Goal: Information Seeking & Learning: Learn about a topic

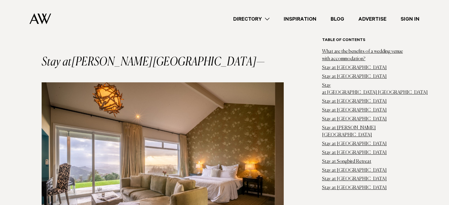
scroll to position [2472, 0]
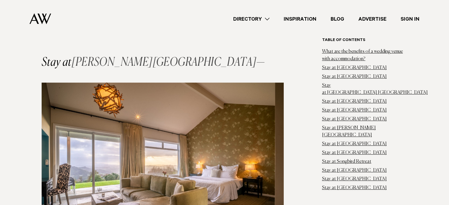
click at [81, 57] on em "Woodhouse Mountain Lodge" at bounding box center [163, 63] width 185 height 12
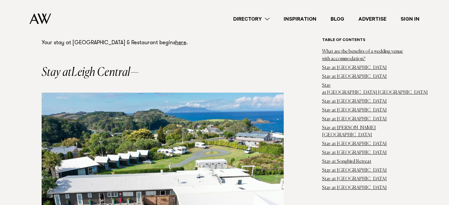
scroll to position [4336, 0]
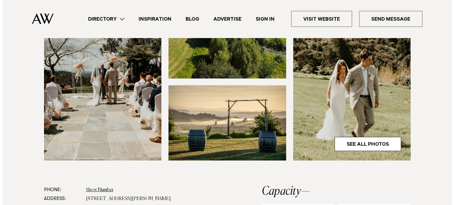
scroll to position [205, 0]
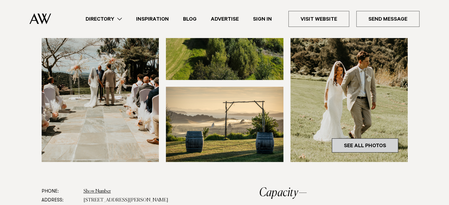
click at [348, 146] on link "See All Photos" at bounding box center [365, 145] width 66 height 14
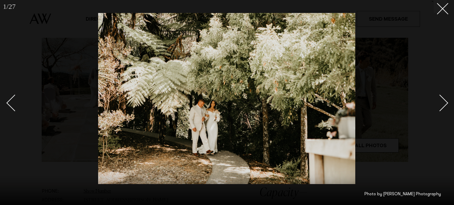
click at [441, 109] on link at bounding box center [436, 103] width 21 height 30
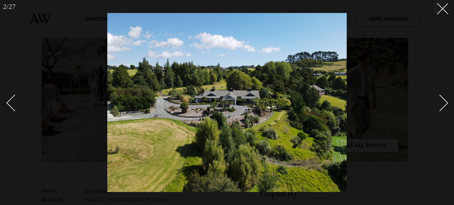
click at [441, 109] on div "Next slide" at bounding box center [439, 102] width 17 height 17
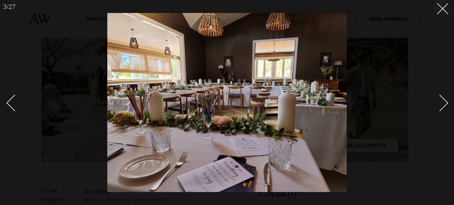
click at [441, 109] on div "Next slide" at bounding box center [439, 102] width 17 height 17
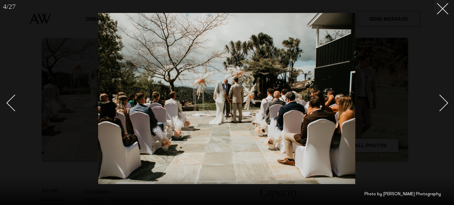
click at [441, 109] on div "Next slide" at bounding box center [439, 102] width 17 height 17
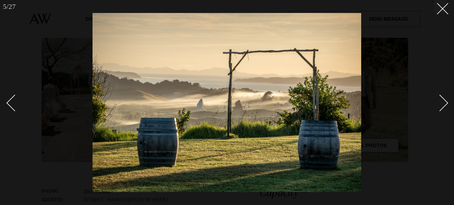
click at [441, 109] on div "Next slide" at bounding box center [439, 102] width 17 height 17
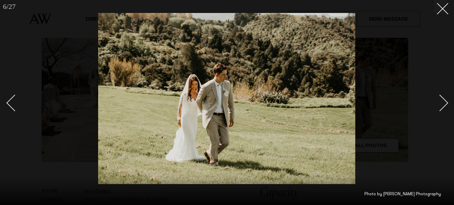
click at [441, 109] on div "Next slide" at bounding box center [439, 102] width 17 height 17
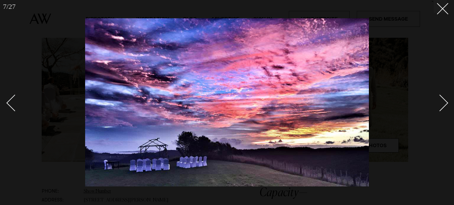
click at [441, 109] on div "Next slide" at bounding box center [439, 102] width 17 height 17
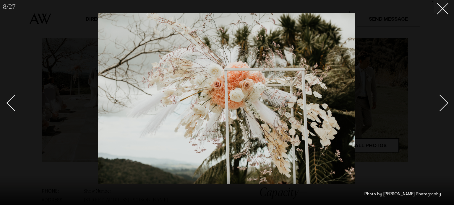
click at [441, 109] on div "Next slide" at bounding box center [439, 102] width 17 height 17
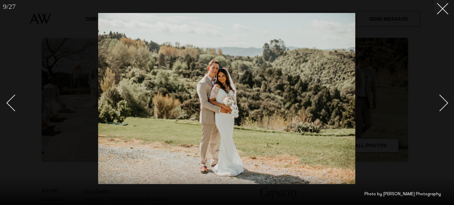
click at [441, 109] on div "Next slide" at bounding box center [439, 102] width 17 height 17
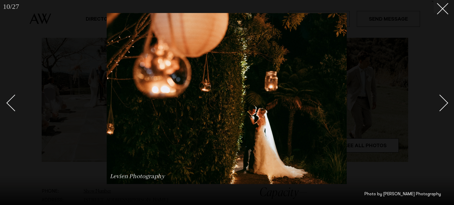
click at [441, 109] on div "Next slide" at bounding box center [439, 102] width 17 height 17
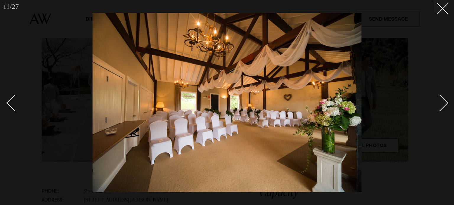
click at [441, 109] on div "Next slide" at bounding box center [439, 102] width 17 height 17
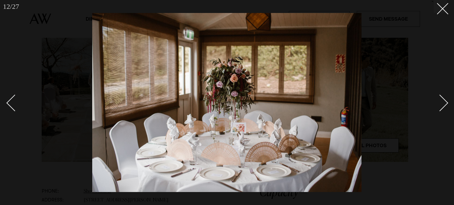
click at [441, 109] on div "Next slide" at bounding box center [439, 102] width 17 height 17
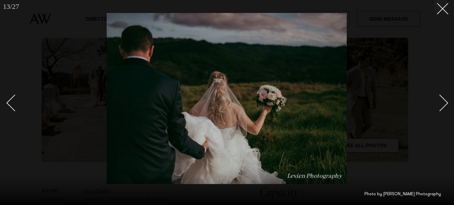
click at [441, 109] on div "Next slide" at bounding box center [439, 102] width 17 height 17
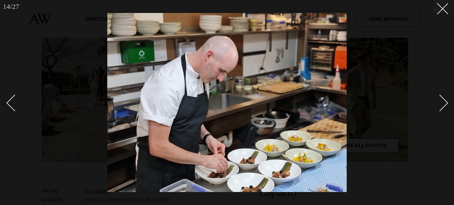
click at [441, 109] on div "Next slide" at bounding box center [439, 102] width 17 height 17
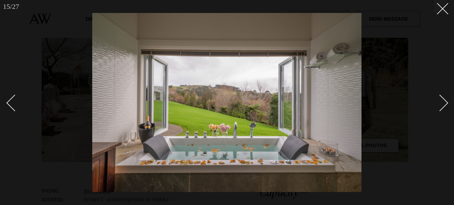
click at [441, 109] on div "Next slide" at bounding box center [439, 102] width 17 height 17
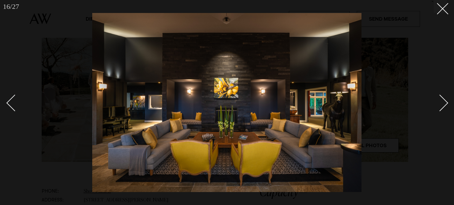
click at [441, 109] on div "Next slide" at bounding box center [439, 102] width 17 height 17
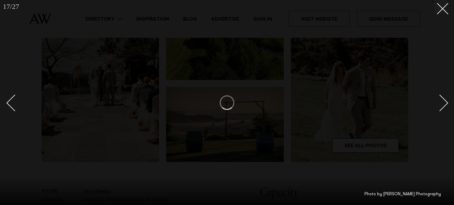
click at [441, 109] on div "Next slide" at bounding box center [439, 102] width 17 height 17
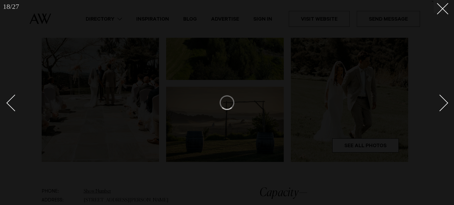
click at [441, 102] on div "Next slide" at bounding box center [439, 102] width 17 height 17
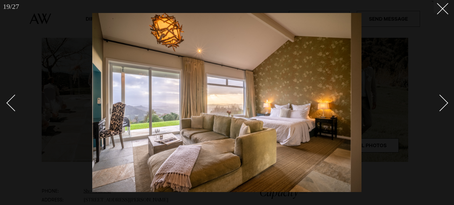
click at [442, 102] on div "Next slide" at bounding box center [439, 102] width 17 height 17
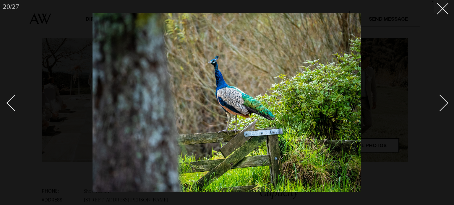
click at [443, 103] on div "Next slide" at bounding box center [439, 102] width 17 height 17
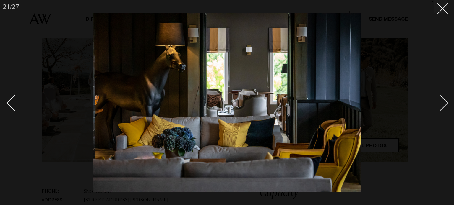
click at [443, 103] on div "Next slide" at bounding box center [439, 102] width 17 height 17
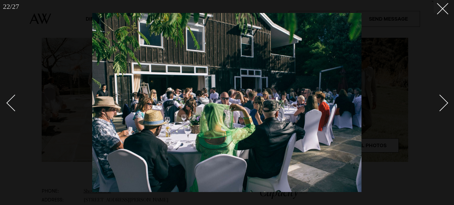
click at [444, 103] on div "Next slide" at bounding box center [439, 102] width 17 height 17
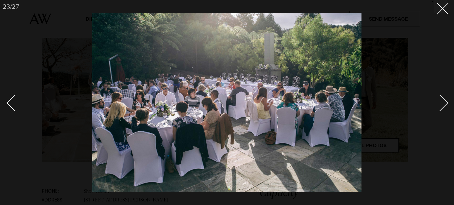
click at [444, 103] on div "Next slide" at bounding box center [439, 102] width 17 height 17
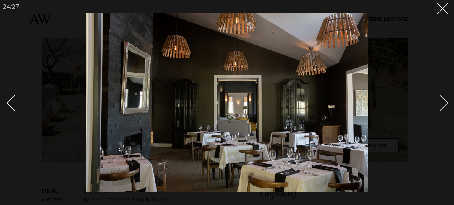
click at [444, 103] on div "Next slide" at bounding box center [439, 102] width 17 height 17
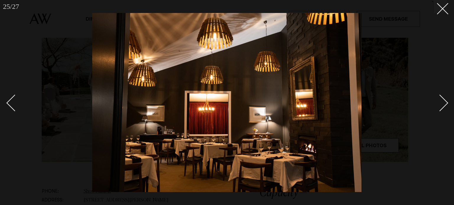
click at [444, 103] on div "Next slide" at bounding box center [439, 102] width 17 height 17
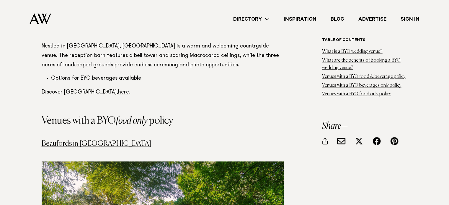
scroll to position [2958, 0]
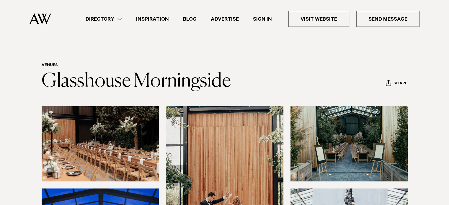
click at [102, 147] on img at bounding box center [101, 143] width 118 height 75
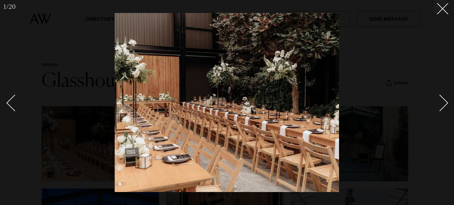
click at [448, 105] on div at bounding box center [227, 102] width 454 height 205
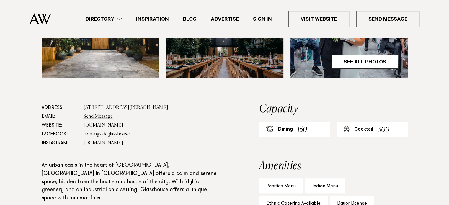
scroll to position [268, 0]
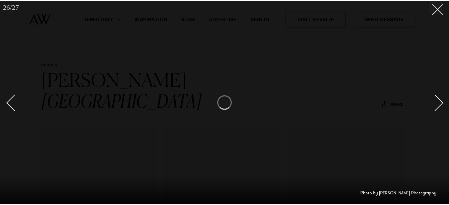
scroll to position [205, 0]
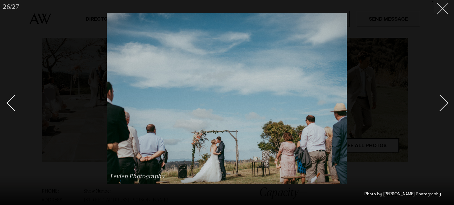
click at [442, 7] on icon at bounding box center [439, 6] width 7 height 7
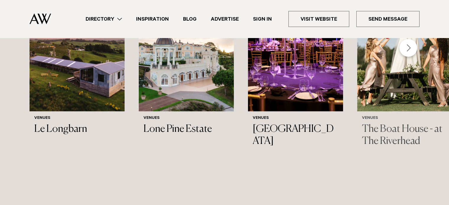
scroll to position [735, 0]
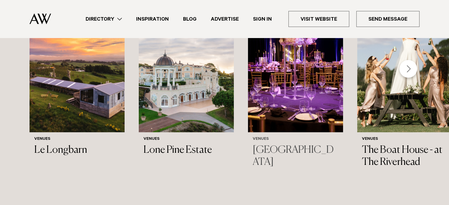
scroll to position [722, 0]
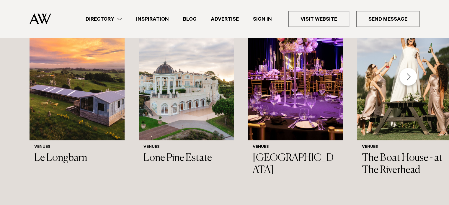
click at [404, 78] on div "Next slide" at bounding box center [409, 77] width 18 height 18
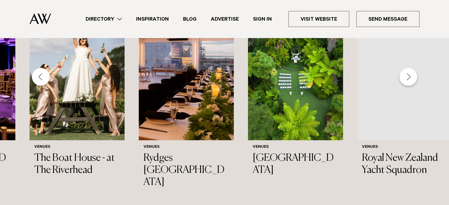
click at [404, 78] on div "Next slide" at bounding box center [409, 77] width 18 height 18
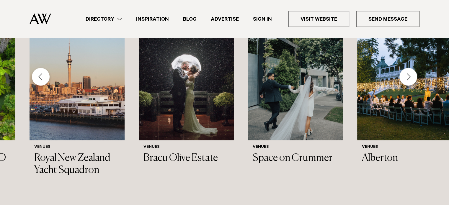
click at [404, 78] on div "Next slide" at bounding box center [409, 77] width 18 height 18
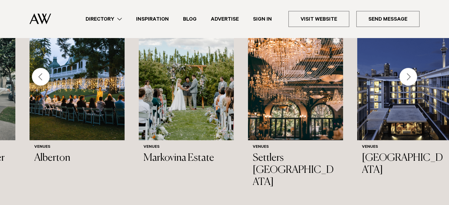
click at [411, 84] on div "Next slide" at bounding box center [409, 77] width 18 height 18
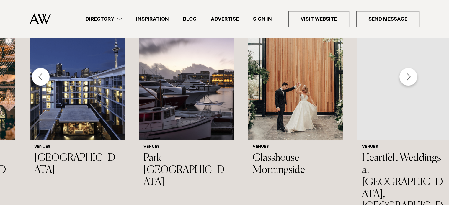
click at [411, 85] on div "Next slide" at bounding box center [409, 77] width 18 height 18
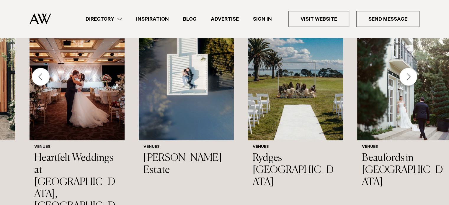
click at [410, 78] on div "Next slide" at bounding box center [409, 77] width 18 height 18
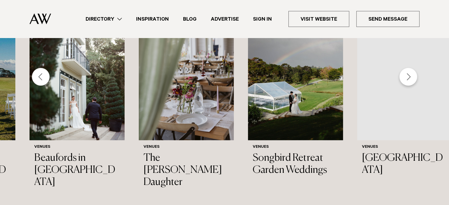
click at [410, 78] on div "Next slide" at bounding box center [409, 77] width 18 height 18
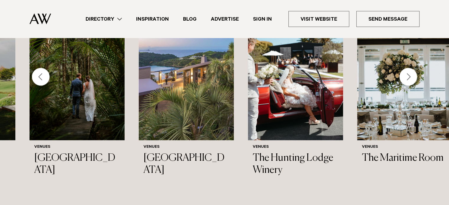
click at [409, 75] on div "Next slide" at bounding box center [409, 77] width 18 height 18
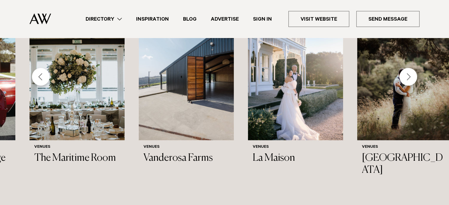
click at [410, 74] on div "Next slide" at bounding box center [409, 77] width 18 height 18
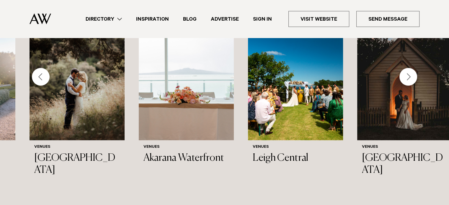
click at [412, 74] on div "Next slide" at bounding box center [409, 77] width 18 height 18
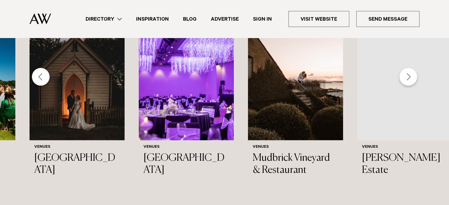
click at [412, 73] on div "Next slide" at bounding box center [409, 77] width 18 height 18
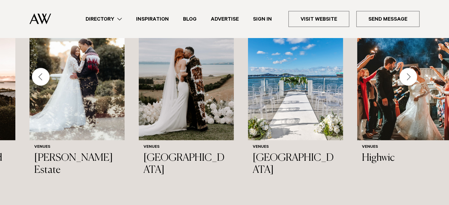
click at [405, 74] on div "Next slide" at bounding box center [409, 77] width 18 height 18
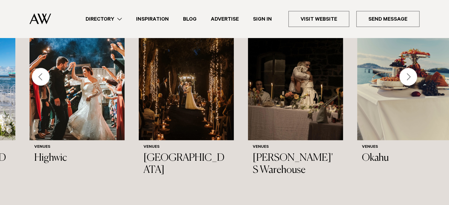
click at [410, 76] on div "Next slide" at bounding box center [409, 77] width 18 height 18
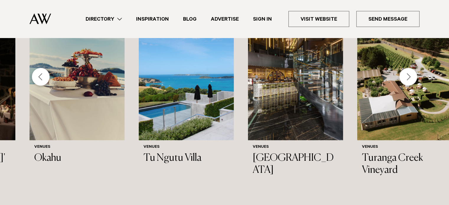
click at [408, 79] on div "Next slide" at bounding box center [409, 77] width 18 height 18
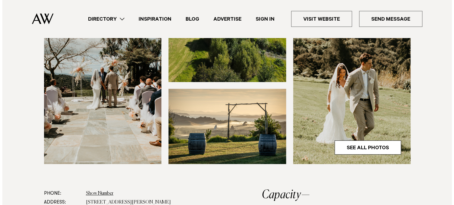
scroll to position [209, 0]
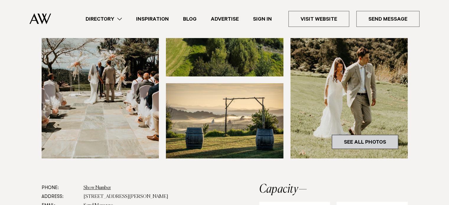
click at [356, 136] on link "See All Photos" at bounding box center [365, 142] width 66 height 14
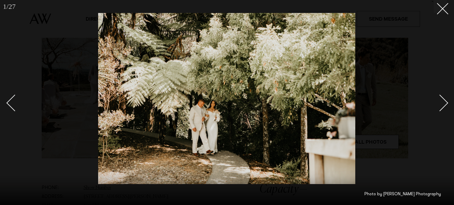
click at [440, 95] on link at bounding box center [436, 103] width 21 height 30
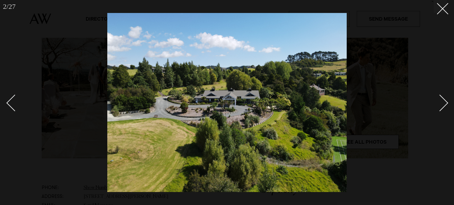
click at [440, 95] on link at bounding box center [436, 103] width 21 height 30
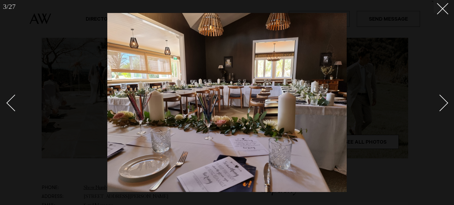
click at [440, 95] on link at bounding box center [436, 103] width 21 height 30
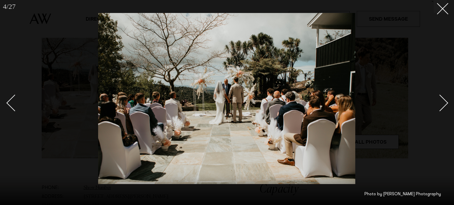
click at [440, 95] on link at bounding box center [436, 103] width 21 height 30
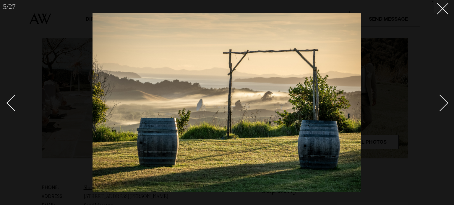
click at [440, 95] on link at bounding box center [436, 103] width 21 height 30
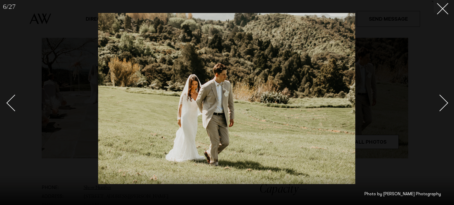
click at [440, 95] on link at bounding box center [436, 103] width 21 height 30
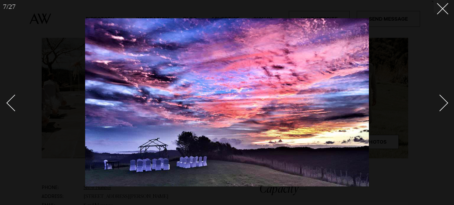
click at [440, 95] on link at bounding box center [436, 103] width 21 height 30
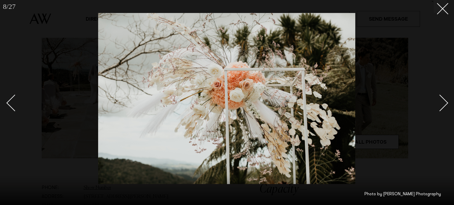
click at [440, 95] on link at bounding box center [436, 103] width 21 height 30
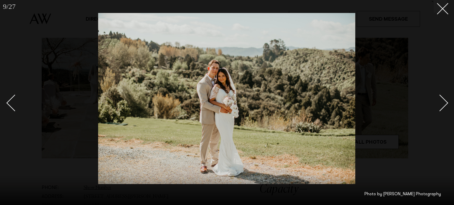
click at [440, 95] on link at bounding box center [436, 103] width 21 height 30
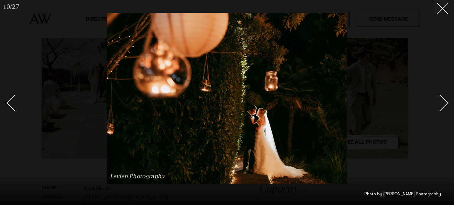
click at [440, 95] on link at bounding box center [436, 103] width 21 height 30
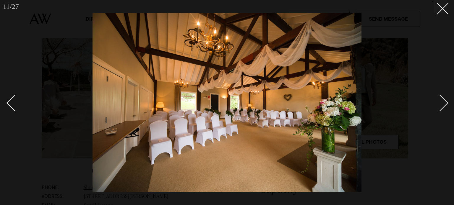
click at [440, 95] on link at bounding box center [436, 103] width 21 height 30
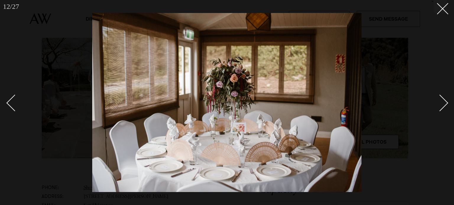
click at [440, 95] on link at bounding box center [436, 103] width 21 height 30
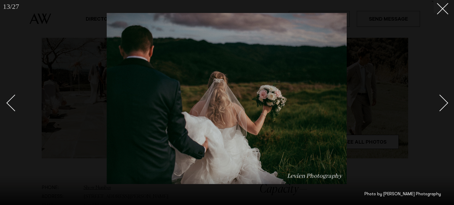
click at [440, 95] on link at bounding box center [436, 103] width 21 height 30
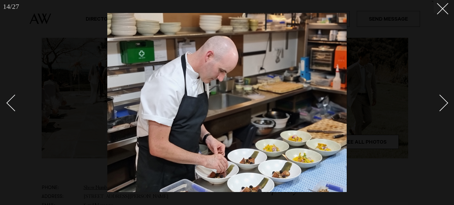
click at [440, 95] on link at bounding box center [436, 103] width 21 height 30
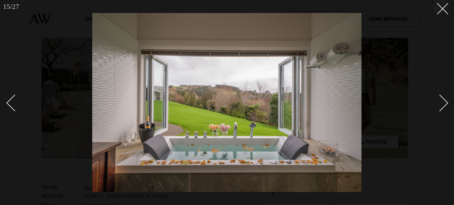
click at [440, 95] on link at bounding box center [436, 103] width 21 height 30
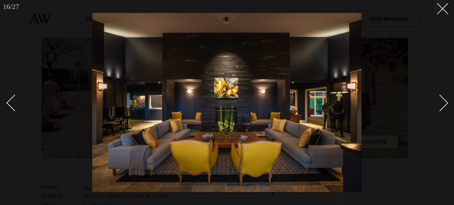
click at [440, 95] on link at bounding box center [436, 103] width 21 height 30
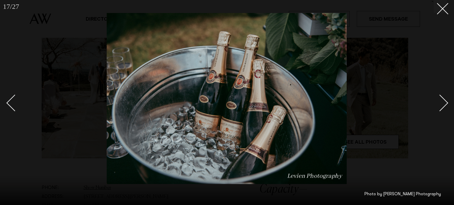
click at [440, 95] on link at bounding box center [436, 103] width 21 height 30
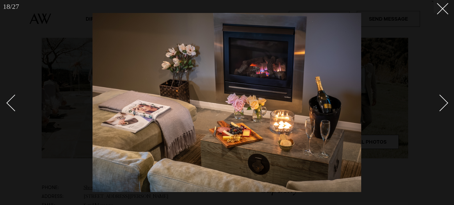
click at [440, 95] on link at bounding box center [436, 103] width 21 height 30
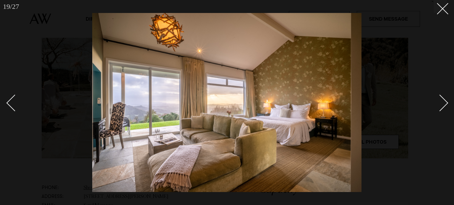
click at [440, 95] on link at bounding box center [436, 103] width 21 height 30
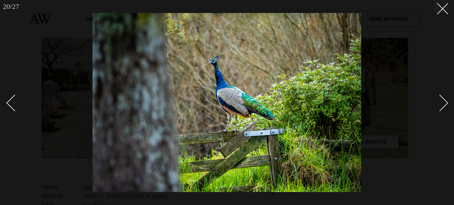
click at [440, 95] on link at bounding box center [436, 103] width 21 height 30
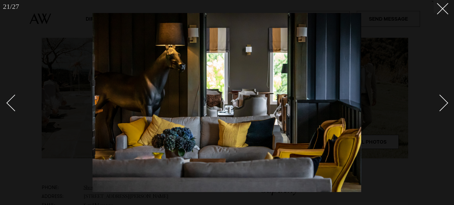
click at [440, 95] on link at bounding box center [436, 103] width 21 height 30
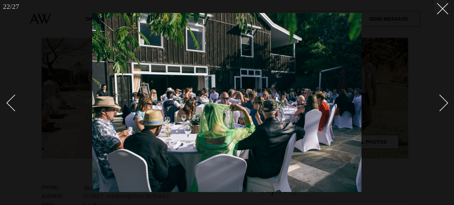
click at [440, 95] on link at bounding box center [436, 103] width 21 height 30
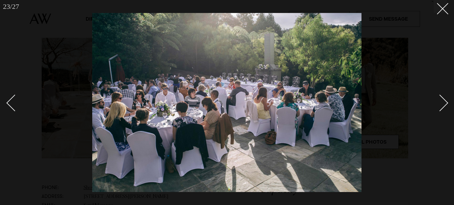
click at [440, 95] on link at bounding box center [436, 103] width 21 height 30
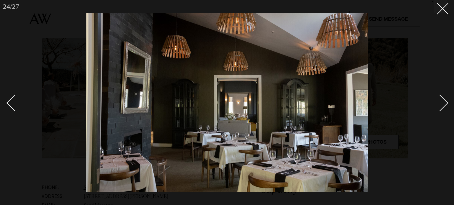
click at [440, 95] on link at bounding box center [436, 103] width 21 height 30
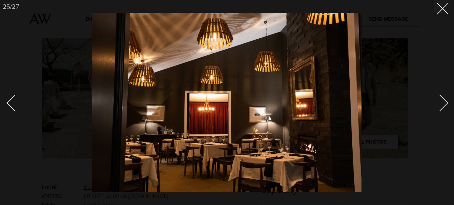
click at [440, 95] on link at bounding box center [436, 103] width 21 height 30
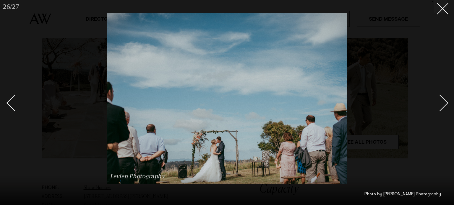
click at [168, 25] on img at bounding box center [227, 98] width 240 height 171
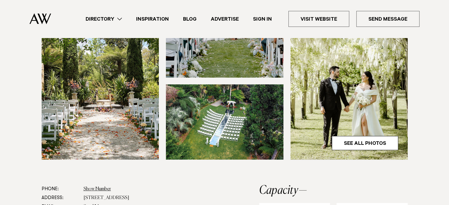
scroll to position [187, 0]
click at [107, 174] on section at bounding box center [224, 52] width 449 height 265
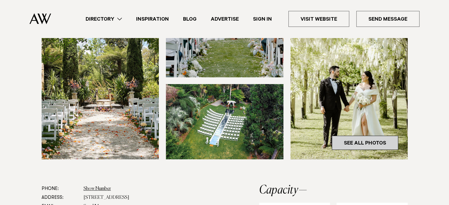
click at [349, 147] on link "See All Photos" at bounding box center [365, 143] width 66 height 14
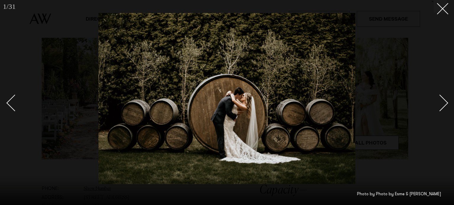
click at [441, 104] on div "Next slide" at bounding box center [439, 102] width 17 height 17
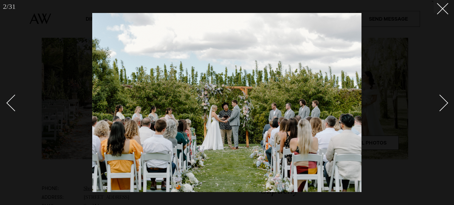
click at [443, 105] on div "Next slide" at bounding box center [439, 102] width 17 height 17
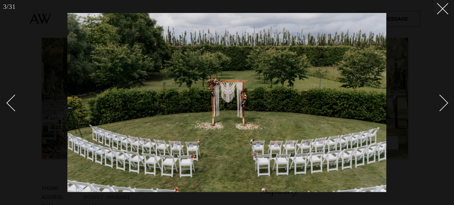
click at [443, 105] on div "Next slide" at bounding box center [439, 102] width 17 height 17
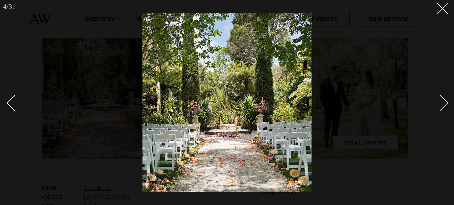
click at [443, 106] on div "Next slide" at bounding box center [439, 102] width 17 height 17
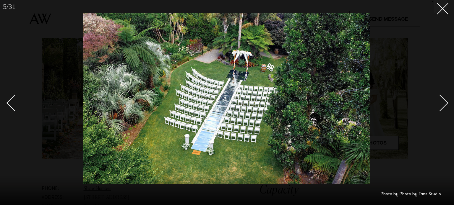
click at [443, 106] on div "Next slide" at bounding box center [439, 102] width 17 height 17
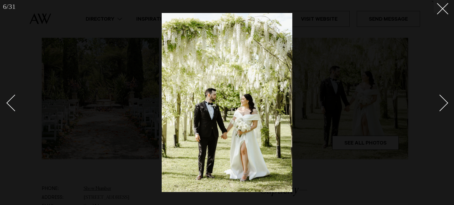
click at [443, 107] on div "Next slide" at bounding box center [439, 102] width 17 height 17
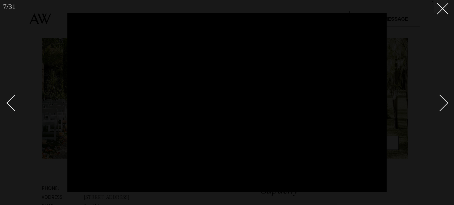
click at [408, 14] on div at bounding box center [227, 102] width 454 height 205
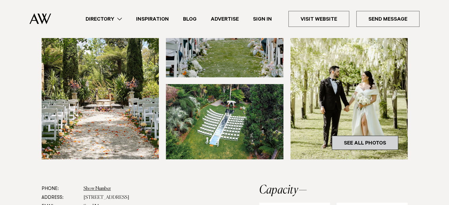
click at [356, 136] on img at bounding box center [350, 80] width 118 height 157
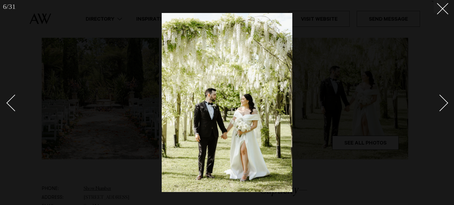
click at [433, 107] on link at bounding box center [436, 103] width 21 height 30
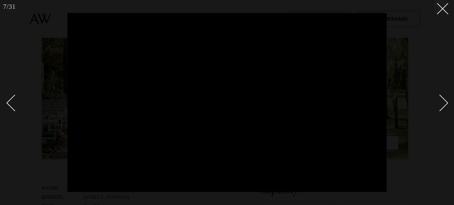
click at [435, 105] on div "Next slide" at bounding box center [439, 102] width 17 height 17
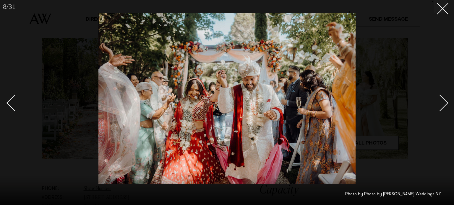
click at [11, 95] on link at bounding box center [17, 103] width 21 height 30
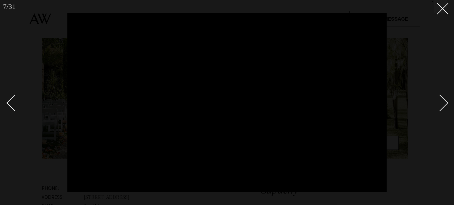
click at [64, 139] on div at bounding box center [227, 102] width 454 height 205
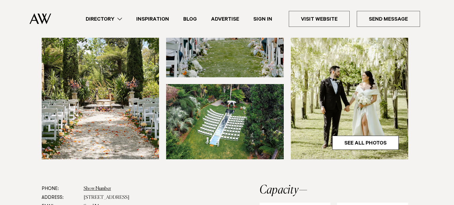
drag, startPoint x: 69, startPoint y: 136, endPoint x: 102, endPoint y: 109, distance: 42.6
click at [102, 109] on img at bounding box center [101, 80] width 118 height 157
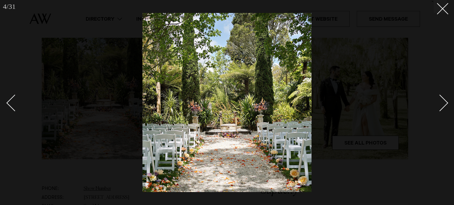
click at [445, 111] on link at bounding box center [436, 103] width 21 height 30
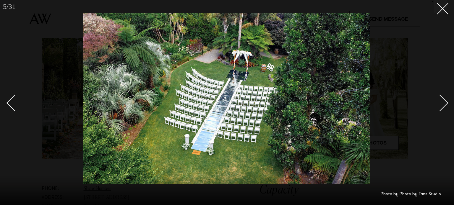
click at [445, 112] on link at bounding box center [436, 103] width 21 height 30
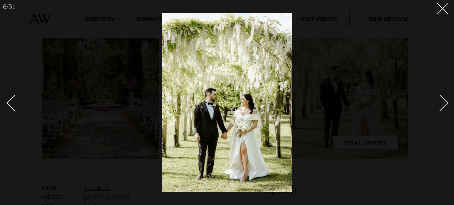
click at [445, 112] on link at bounding box center [436, 103] width 21 height 30
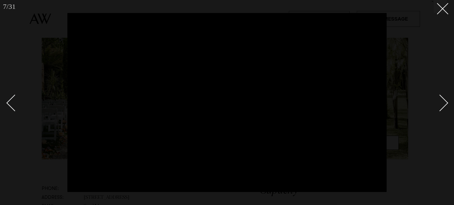
click at [445, 112] on link at bounding box center [436, 103] width 21 height 30
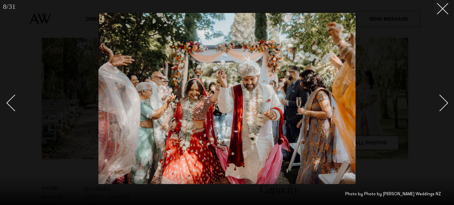
click at [445, 112] on link at bounding box center [436, 103] width 21 height 30
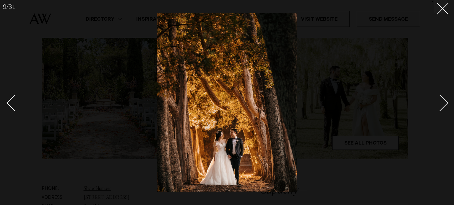
click at [445, 112] on link at bounding box center [436, 103] width 21 height 30
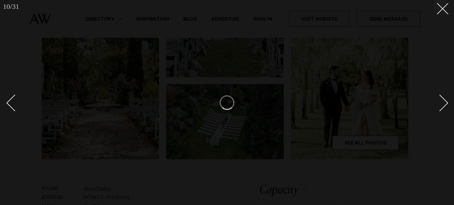
click at [445, 112] on link at bounding box center [436, 103] width 21 height 30
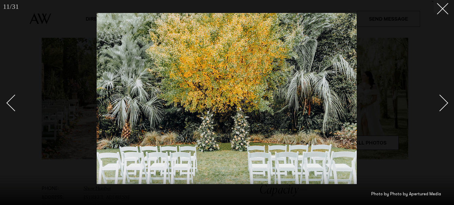
click at [439, 5] on icon at bounding box center [439, 6] width 7 height 7
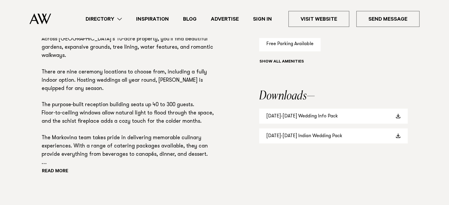
scroll to position [446, 0]
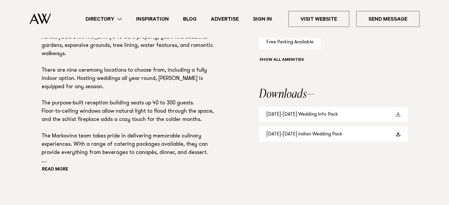
click at [296, 113] on link "2025-2026 Wedding Info Pack" at bounding box center [333, 114] width 149 height 15
click at [126, 139] on p "Markovina Estate are proud winners of the 2025 NZ Wedding Industry Awards for "…" at bounding box center [132, 83] width 180 height 165
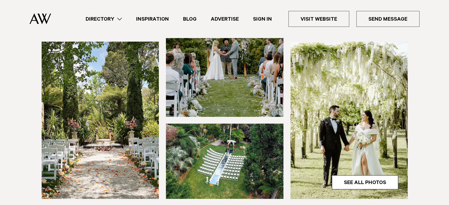
scroll to position [0, 0]
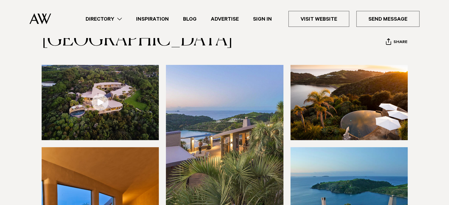
scroll to position [41, 0]
click at [103, 99] on link at bounding box center [101, 102] width 118 height 75
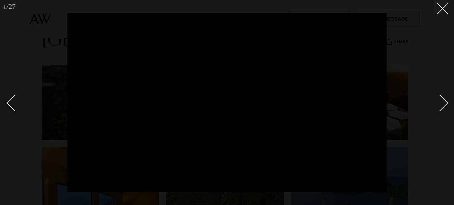
click at [409, 14] on div at bounding box center [227, 102] width 454 height 205
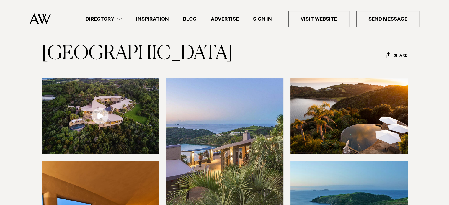
scroll to position [27, 0]
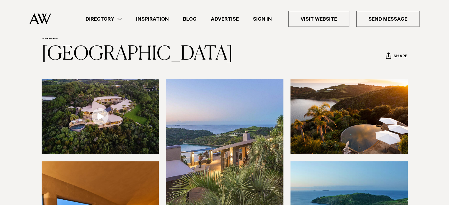
click at [98, 115] on link at bounding box center [101, 116] width 118 height 75
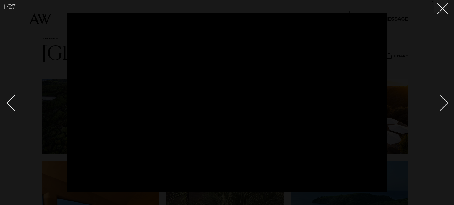
click at [440, 13] on div at bounding box center [227, 102] width 454 height 205
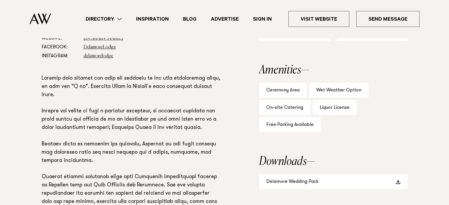
scroll to position [405, 0]
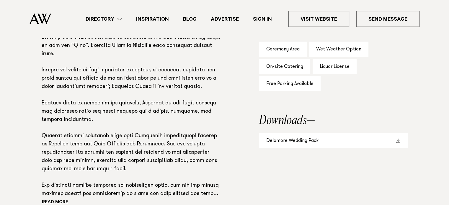
click at [342, 143] on link "Delamore Wedding Pack" at bounding box center [333, 140] width 149 height 15
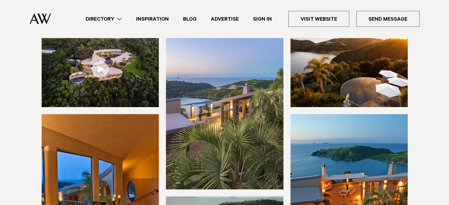
scroll to position [76, 0]
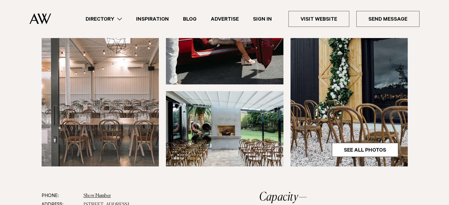
scroll to position [198, 0]
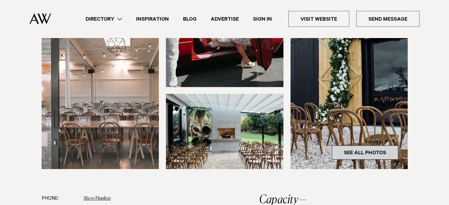
click at [366, 151] on link "See All Photos" at bounding box center [365, 153] width 66 height 14
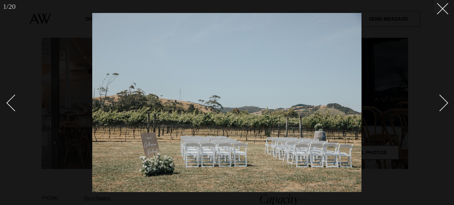
click at [445, 100] on div "Next slide" at bounding box center [439, 102] width 17 height 17
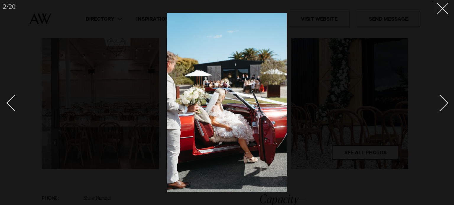
click at [445, 100] on div "Next slide" at bounding box center [439, 102] width 17 height 17
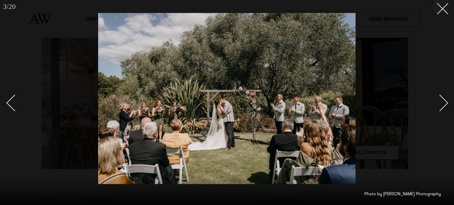
click at [438, 101] on div "Next slide" at bounding box center [439, 102] width 17 height 17
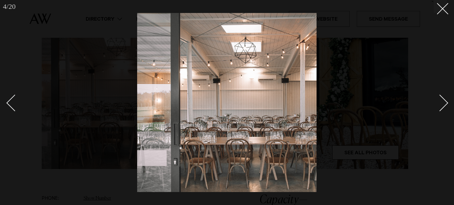
click at [445, 108] on link at bounding box center [436, 103] width 21 height 30
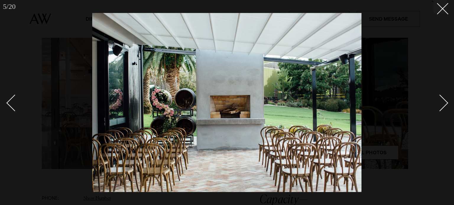
click at [445, 108] on link at bounding box center [436, 103] width 21 height 30
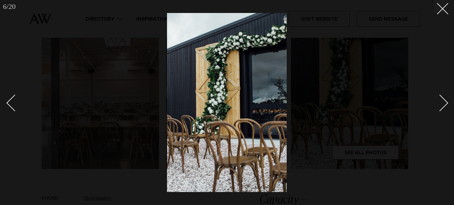
click at [446, 109] on div "6 / 20 ` Photo by [PERSON_NAME] Photography" at bounding box center [227, 102] width 454 height 205
click at [441, 94] on link at bounding box center [436, 103] width 21 height 30
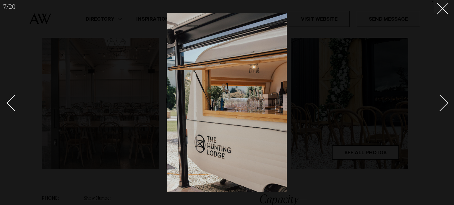
click at [441, 94] on link at bounding box center [436, 103] width 21 height 30
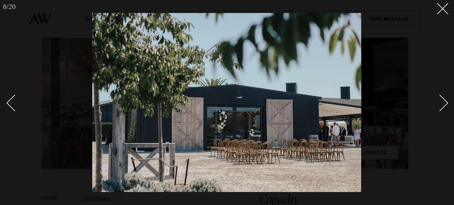
click at [441, 94] on link at bounding box center [436, 103] width 21 height 30
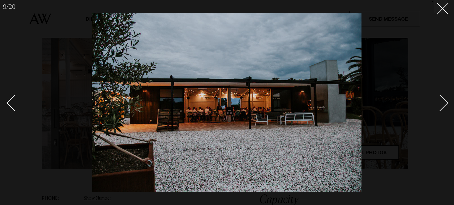
click at [441, 97] on div "Next slide" at bounding box center [439, 102] width 17 height 17
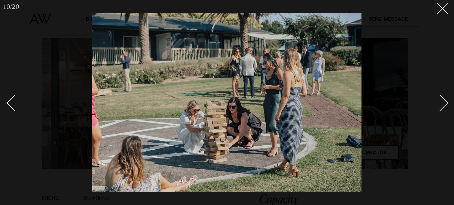
click at [441, 97] on div "Next slide" at bounding box center [439, 102] width 17 height 17
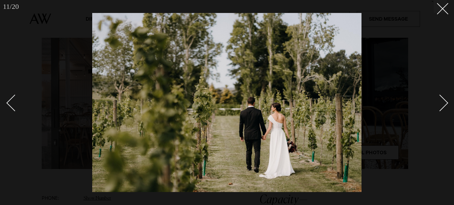
click at [441, 96] on div "Next slide" at bounding box center [439, 102] width 17 height 17
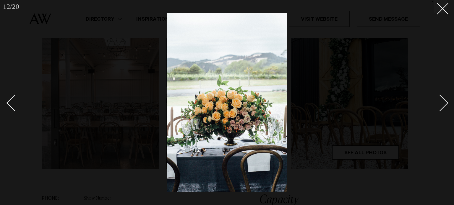
click at [436, 10] on button at bounding box center [439, 6] width 13 height 13
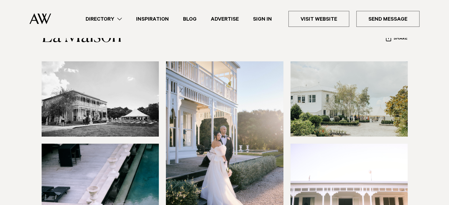
scroll to position [45, 0]
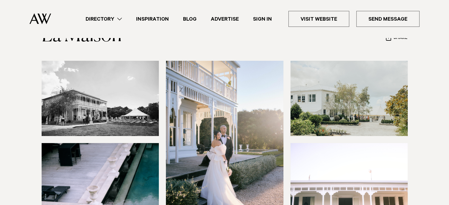
click at [132, 102] on img at bounding box center [101, 98] width 118 height 75
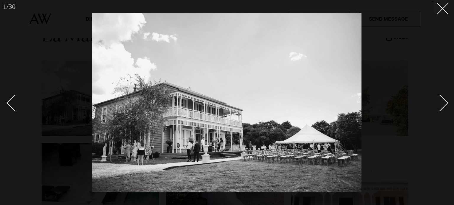
click at [443, 103] on div "Next slide" at bounding box center [439, 102] width 17 height 17
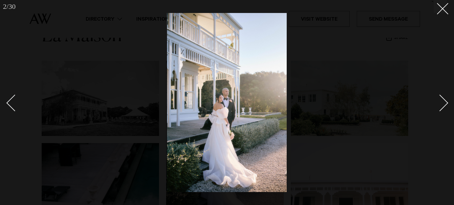
click at [444, 103] on div "Next slide" at bounding box center [439, 102] width 17 height 17
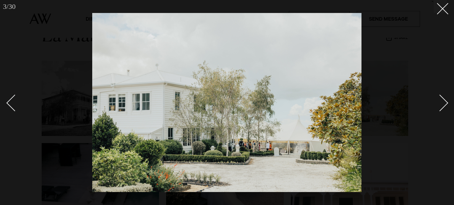
click at [444, 104] on div "Next slide" at bounding box center [439, 102] width 17 height 17
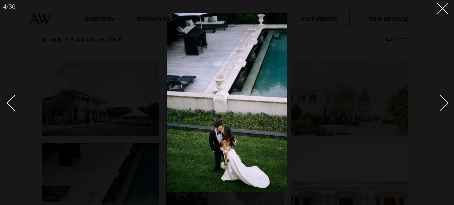
click at [445, 104] on div "Next slide" at bounding box center [439, 102] width 17 height 17
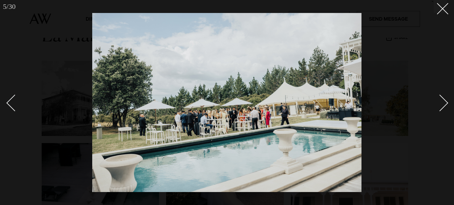
click at [445, 103] on div "Next slide" at bounding box center [439, 102] width 17 height 17
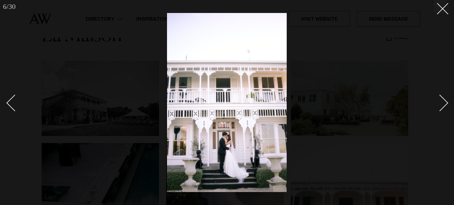
click at [445, 103] on div "Next slide" at bounding box center [439, 102] width 17 height 17
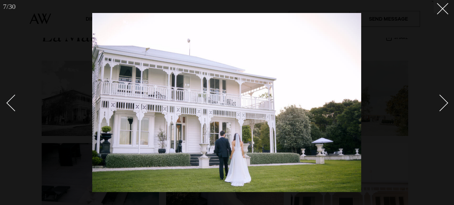
click at [446, 103] on div "Next slide" at bounding box center [439, 102] width 17 height 17
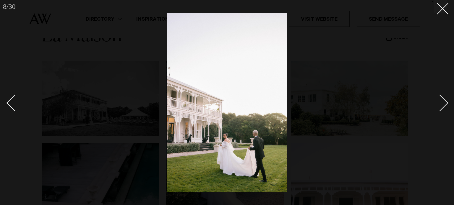
click at [446, 103] on div "Next slide" at bounding box center [439, 102] width 17 height 17
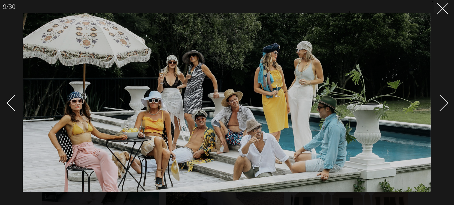
click at [446, 103] on div "Next slide" at bounding box center [439, 102] width 17 height 17
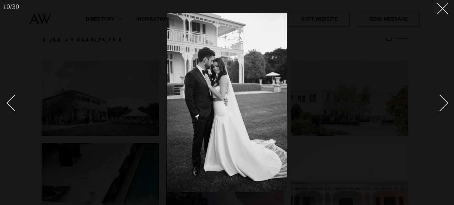
click at [446, 104] on div "Next slide" at bounding box center [439, 102] width 17 height 17
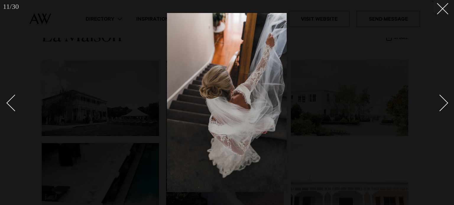
click at [446, 104] on div "Next slide" at bounding box center [439, 102] width 17 height 17
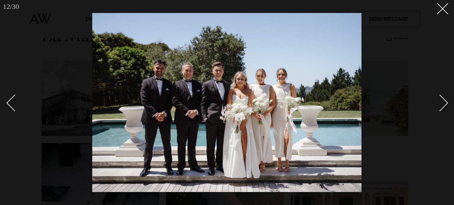
click at [439, 105] on div "Next slide" at bounding box center [439, 102] width 17 height 17
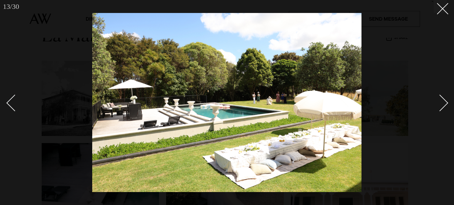
click at [442, 107] on div "Next slide" at bounding box center [439, 102] width 17 height 17
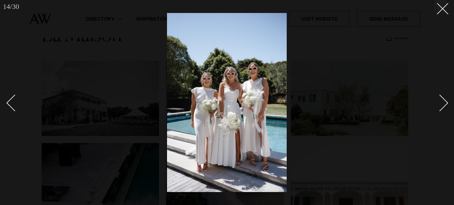
click at [442, 108] on div "Next slide" at bounding box center [439, 102] width 17 height 17
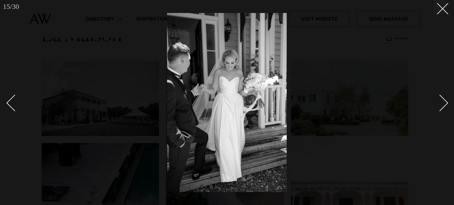
click at [443, 108] on link at bounding box center [436, 103] width 21 height 30
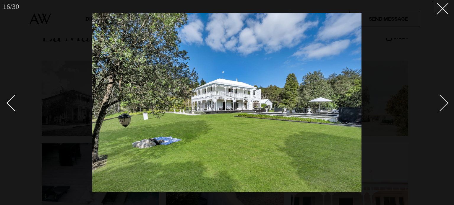
click at [441, 104] on div "Next slide" at bounding box center [439, 102] width 17 height 17
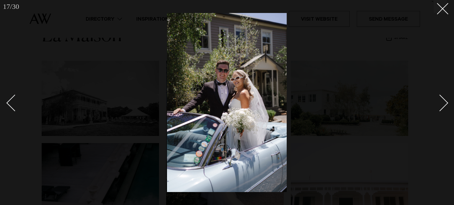
click at [441, 104] on div "Next slide" at bounding box center [439, 102] width 17 height 17
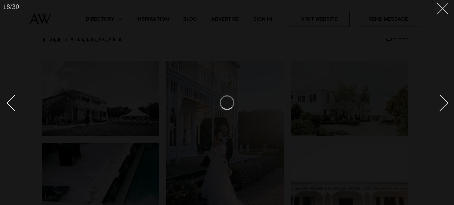
click at [441, 12] on button at bounding box center [439, 6] width 13 height 13
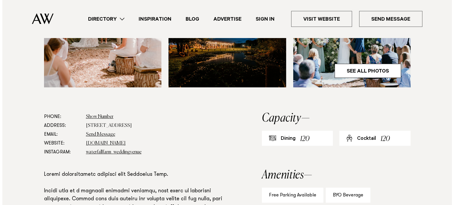
scroll to position [260, 0]
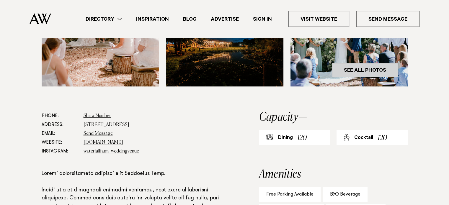
click at [382, 67] on link "See All Photos" at bounding box center [365, 70] width 66 height 14
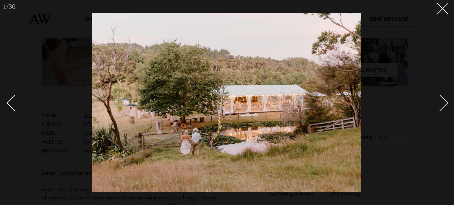
click at [440, 107] on div "Next slide" at bounding box center [439, 102] width 17 height 17
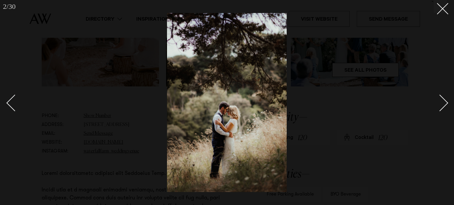
click at [440, 107] on div "Next slide" at bounding box center [439, 102] width 17 height 17
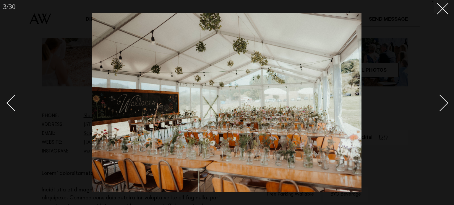
click at [440, 107] on div "Next slide" at bounding box center [439, 102] width 17 height 17
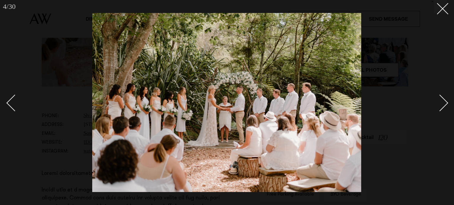
click at [440, 107] on div "Next slide" at bounding box center [439, 102] width 17 height 17
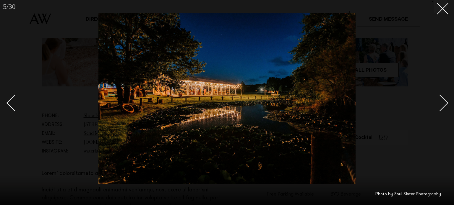
click at [440, 107] on div "Next slide" at bounding box center [439, 102] width 17 height 17
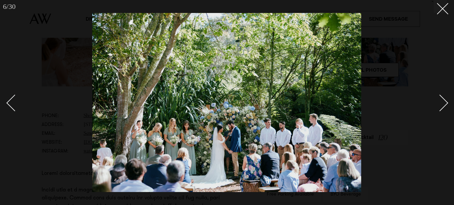
click at [440, 107] on div "Next slide" at bounding box center [439, 102] width 17 height 17
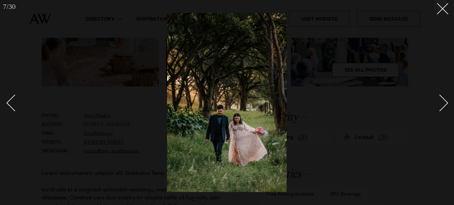
click at [440, 107] on div "Next slide" at bounding box center [439, 102] width 17 height 17
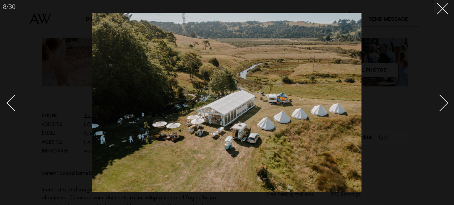
click at [440, 107] on div "Next slide" at bounding box center [439, 102] width 17 height 17
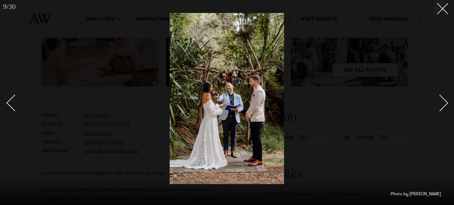
click at [440, 107] on div "Next slide" at bounding box center [439, 102] width 17 height 17
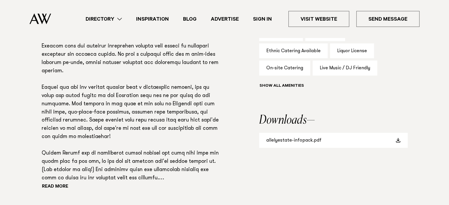
scroll to position [421, 0]
click at [298, 137] on link "allelyestate-infopack.pdf" at bounding box center [333, 139] width 149 height 15
